Goal: Task Accomplishment & Management: Manage account settings

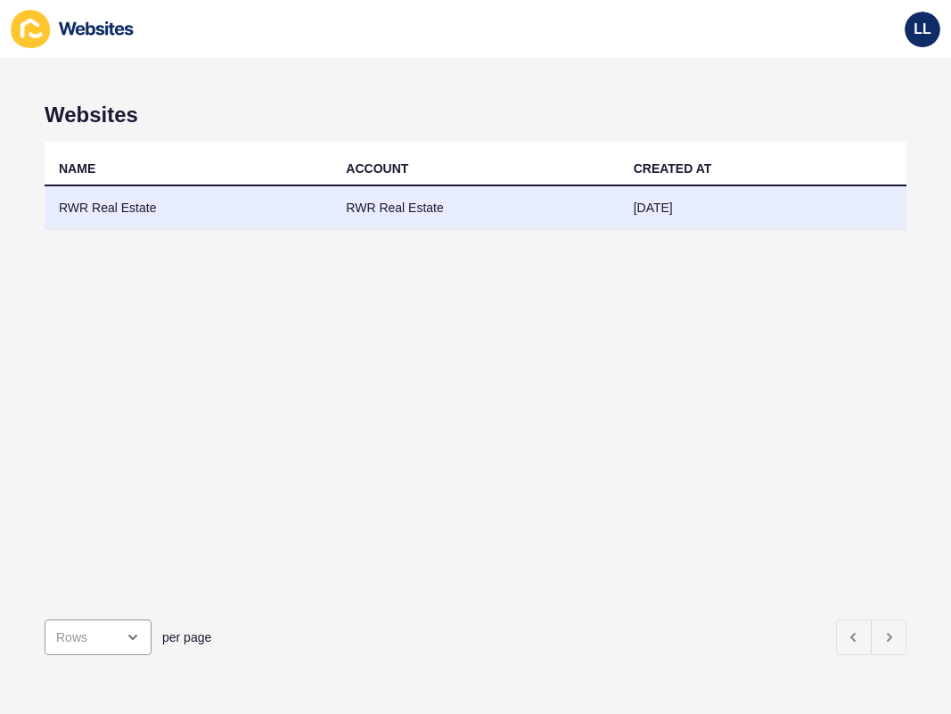
click at [113, 207] on td "RWR Real Estate" at bounding box center [188, 208] width 287 height 44
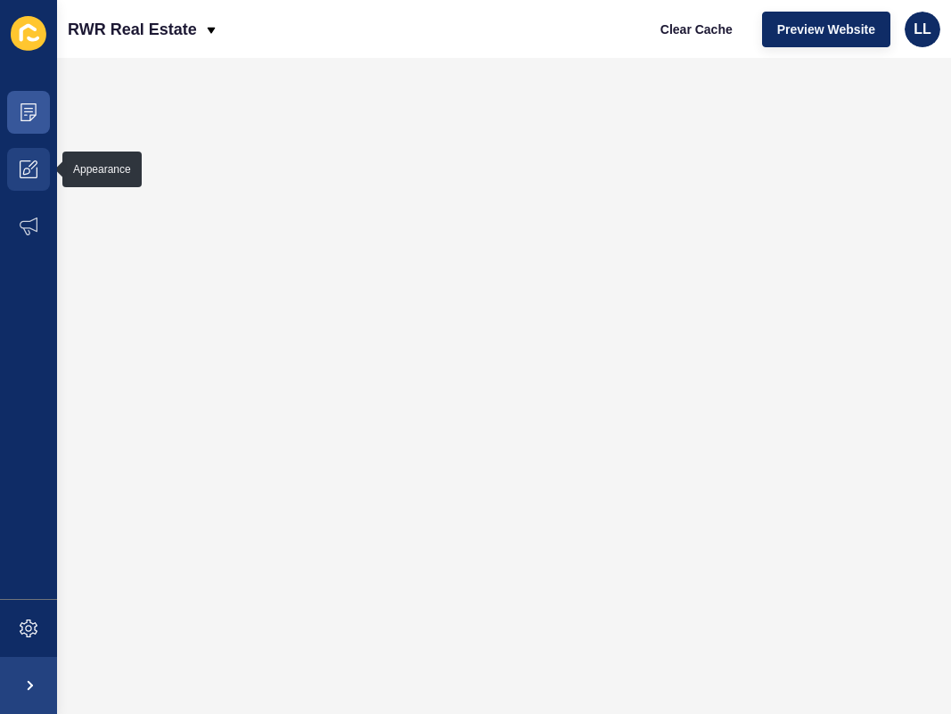
click at [33, 169] on icon at bounding box center [29, 169] width 18 height 18
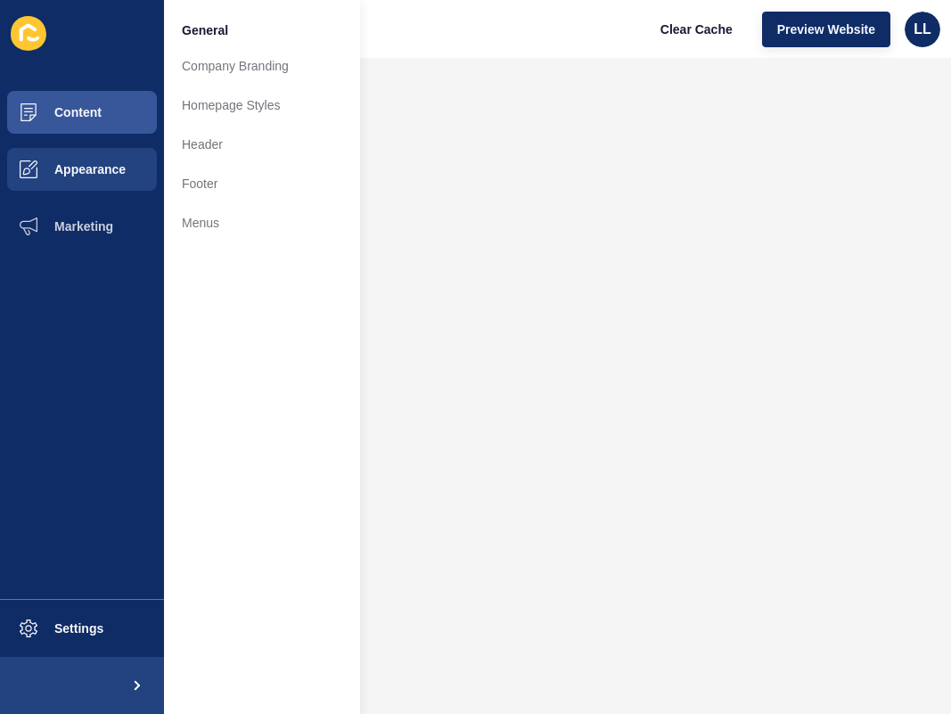
click at [70, 53] on li at bounding box center [82, 33] width 164 height 57
click at [29, 35] on icon at bounding box center [29, 33] width 36 height 35
click at [206, 222] on link "Menus" at bounding box center [262, 222] width 196 height 39
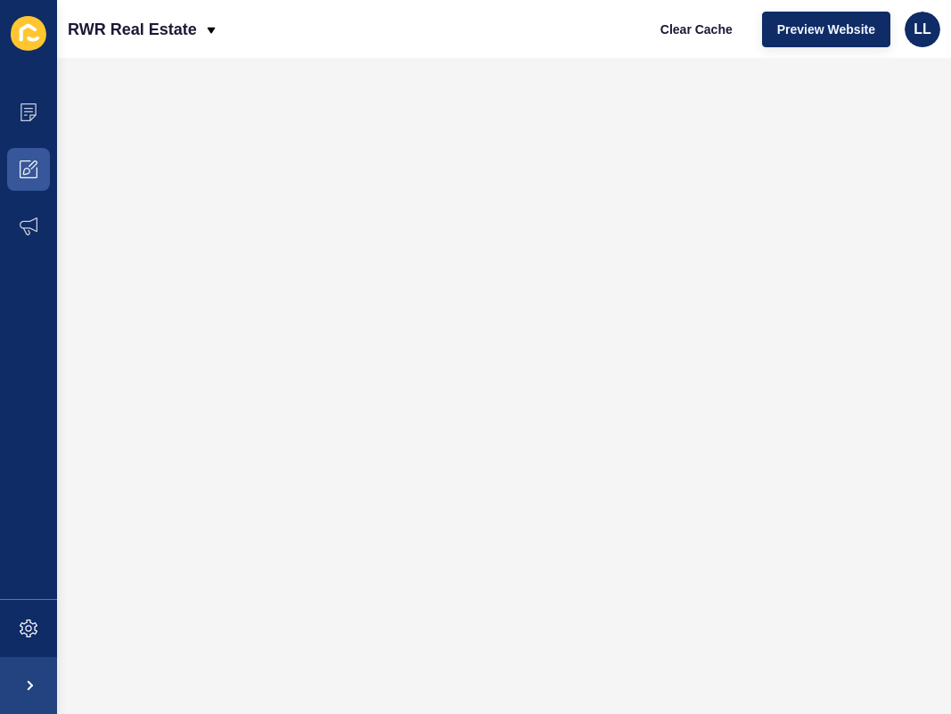
drag, startPoint x: 841, startPoint y: 29, endPoint x: 841, endPoint y: 7, distance: 22.3
click at [841, 29] on span "Preview Website" at bounding box center [826, 30] width 98 height 18
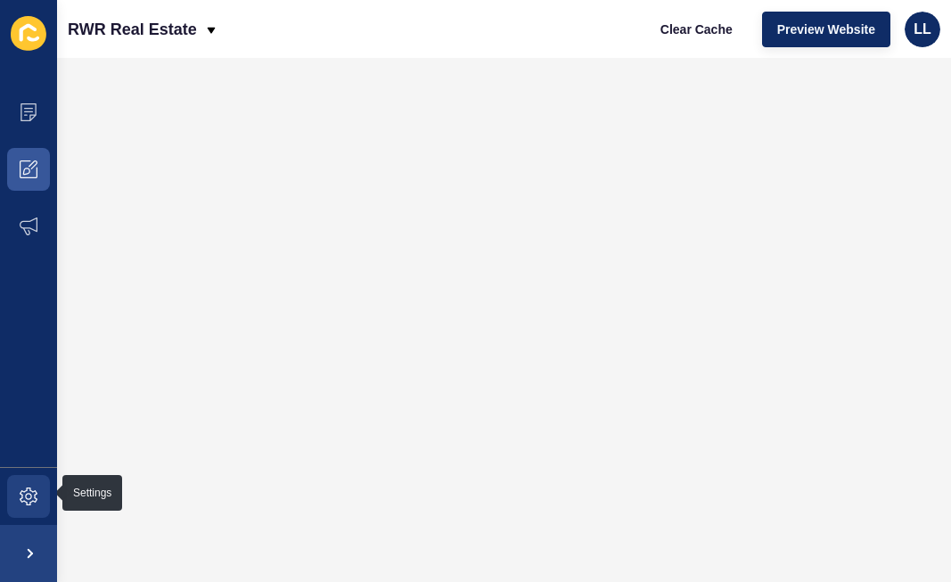
click at [30, 492] on icon at bounding box center [29, 497] width 18 height 18
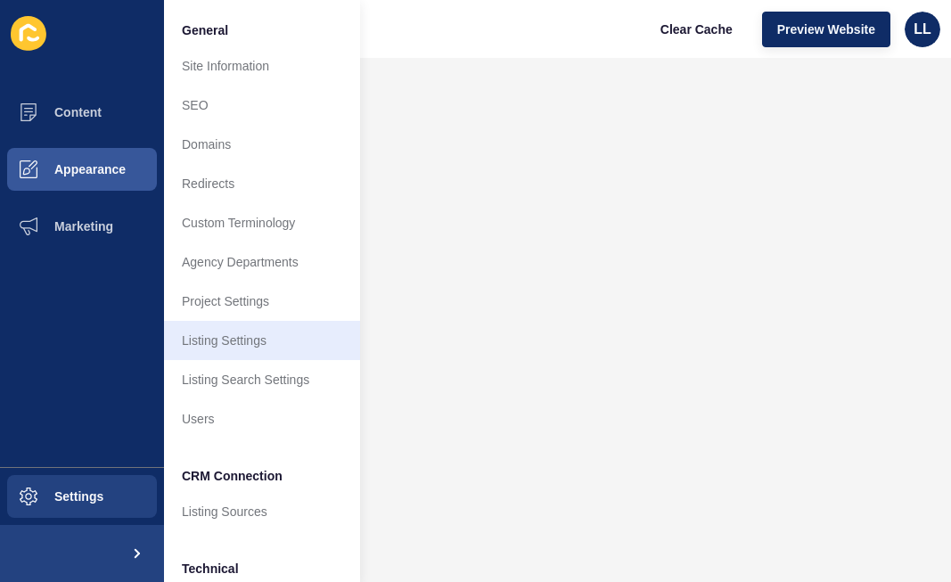
click at [224, 341] on link "Listing Settings" at bounding box center [262, 340] width 196 height 39
